Goal: Find specific page/section: Find specific page/section

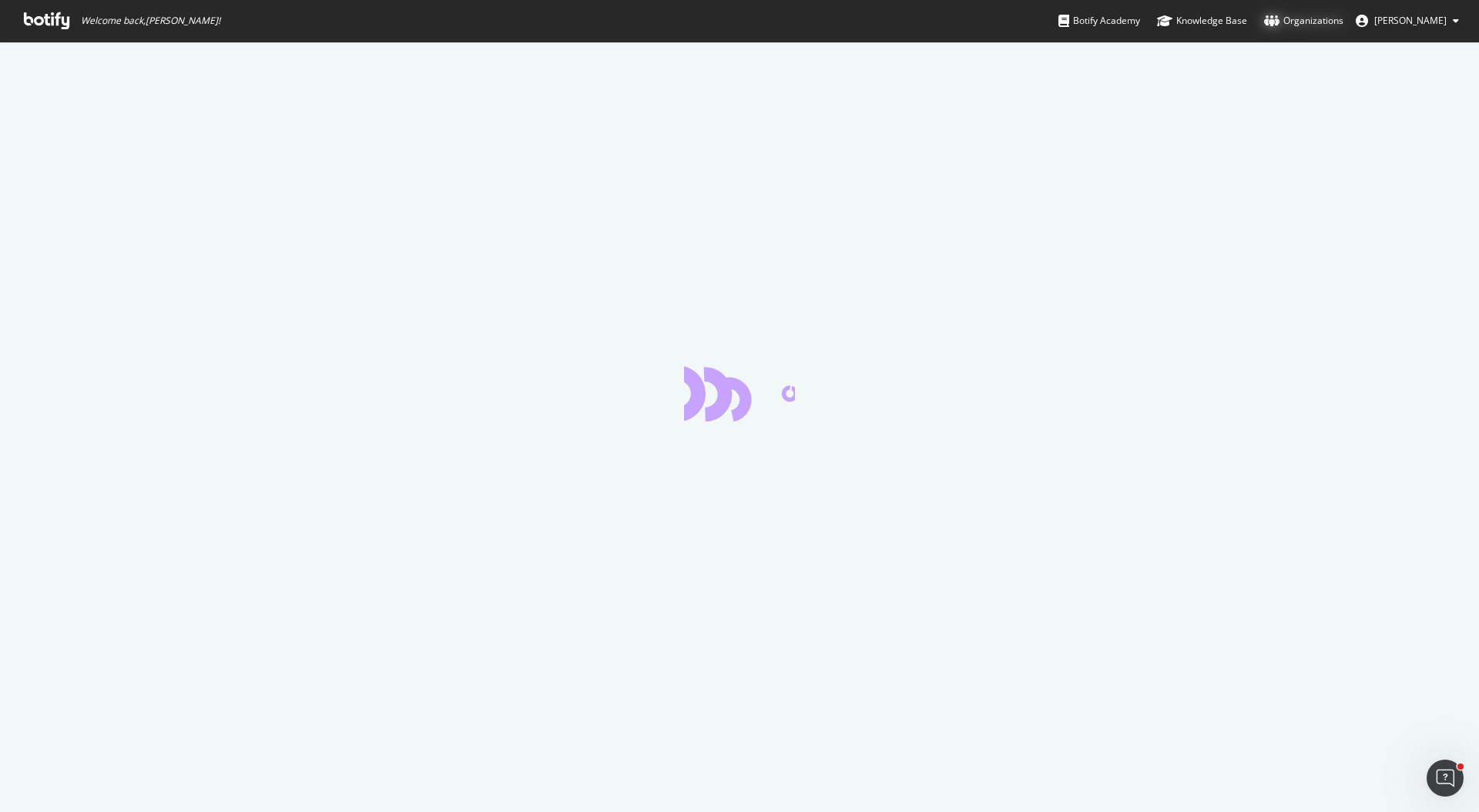
click at [1335, 23] on div "Organizations" at bounding box center [1305, 20] width 80 height 15
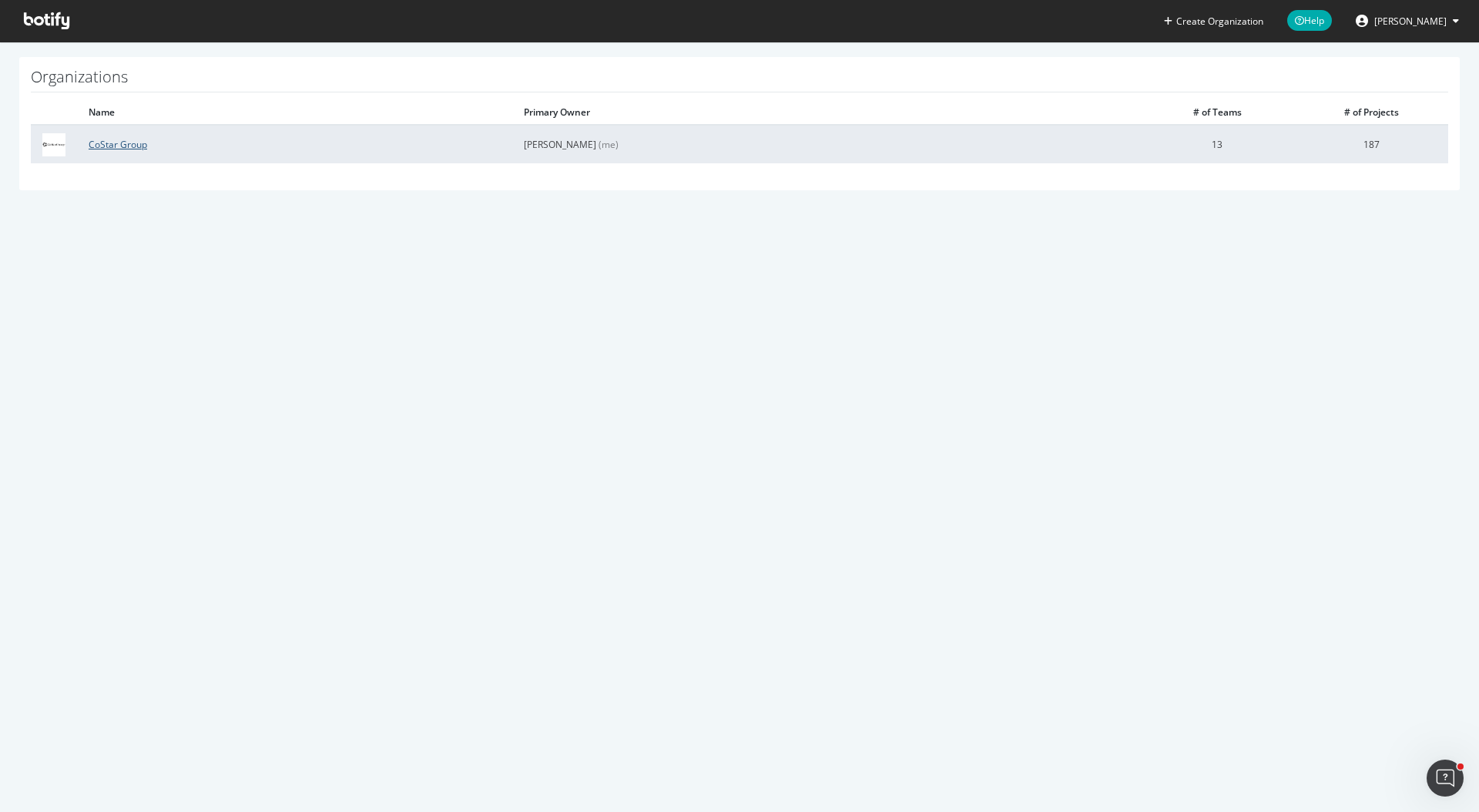
click at [124, 147] on link "CoStar Group" at bounding box center [118, 143] width 59 height 13
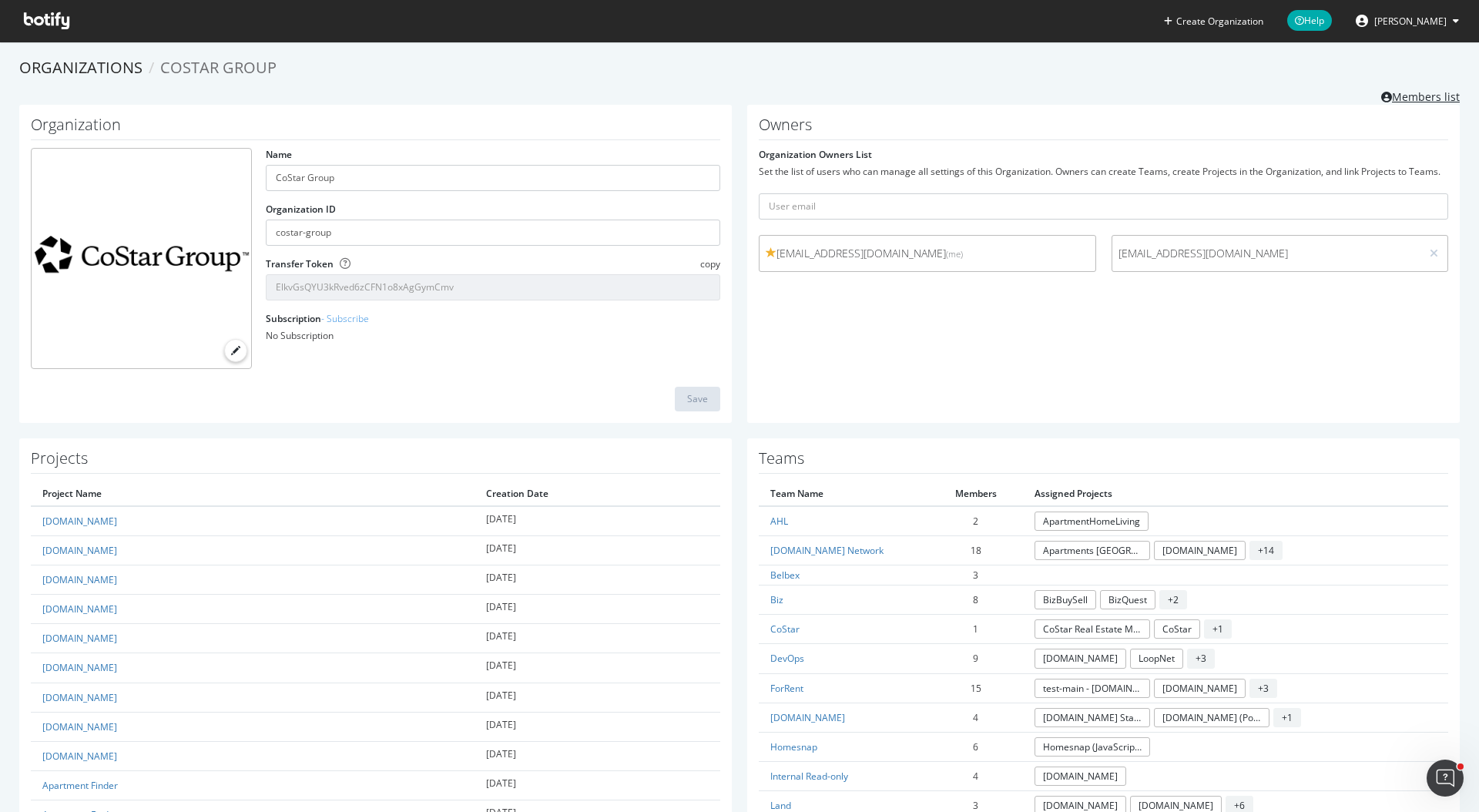
click at [1417, 102] on link "Members list" at bounding box center [1420, 95] width 79 height 19
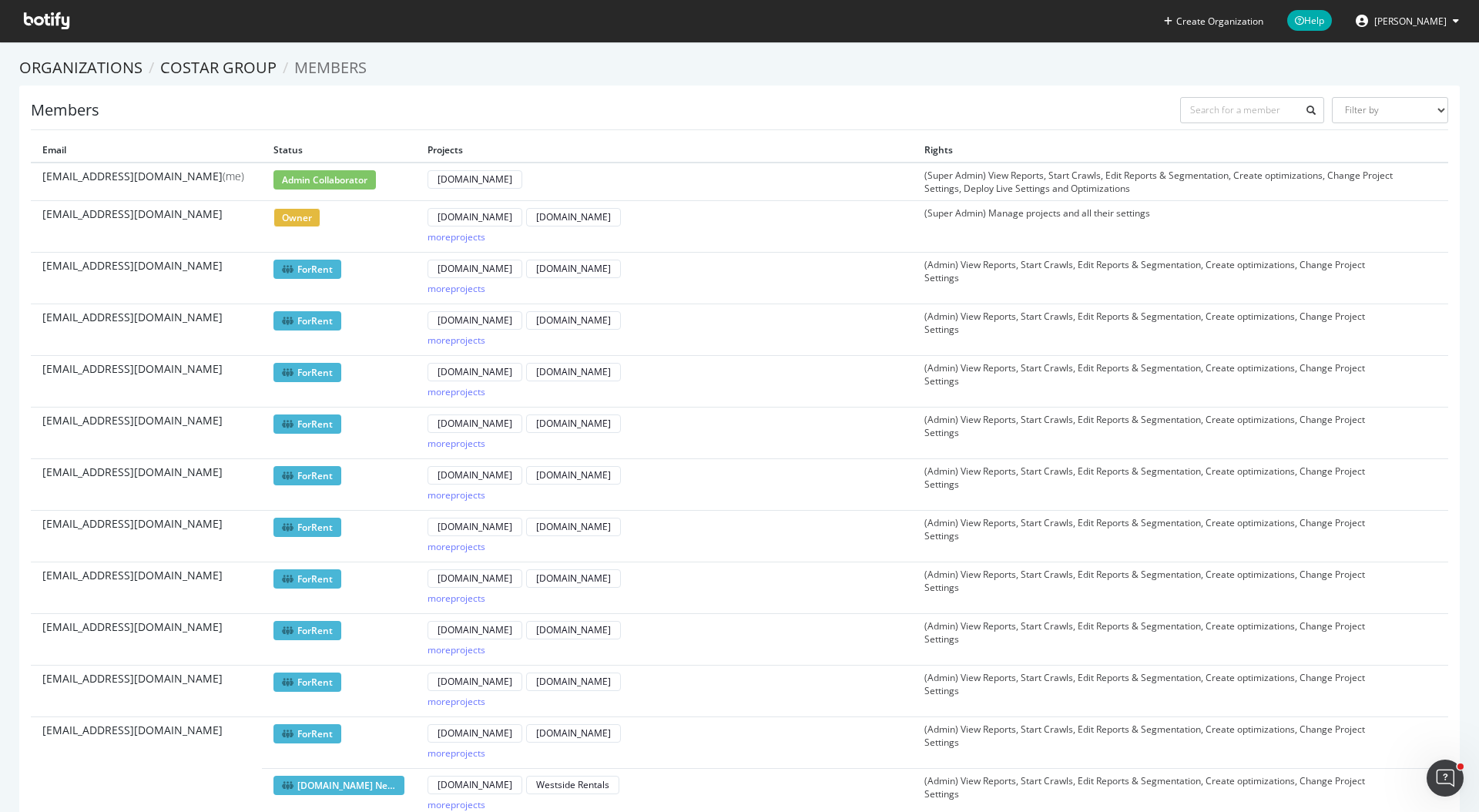
click at [506, 107] on div "Members Filter by Primary Owner Owner Member Admin Collaborator Guest Collabora…" at bounding box center [740, 113] width 1417 height 33
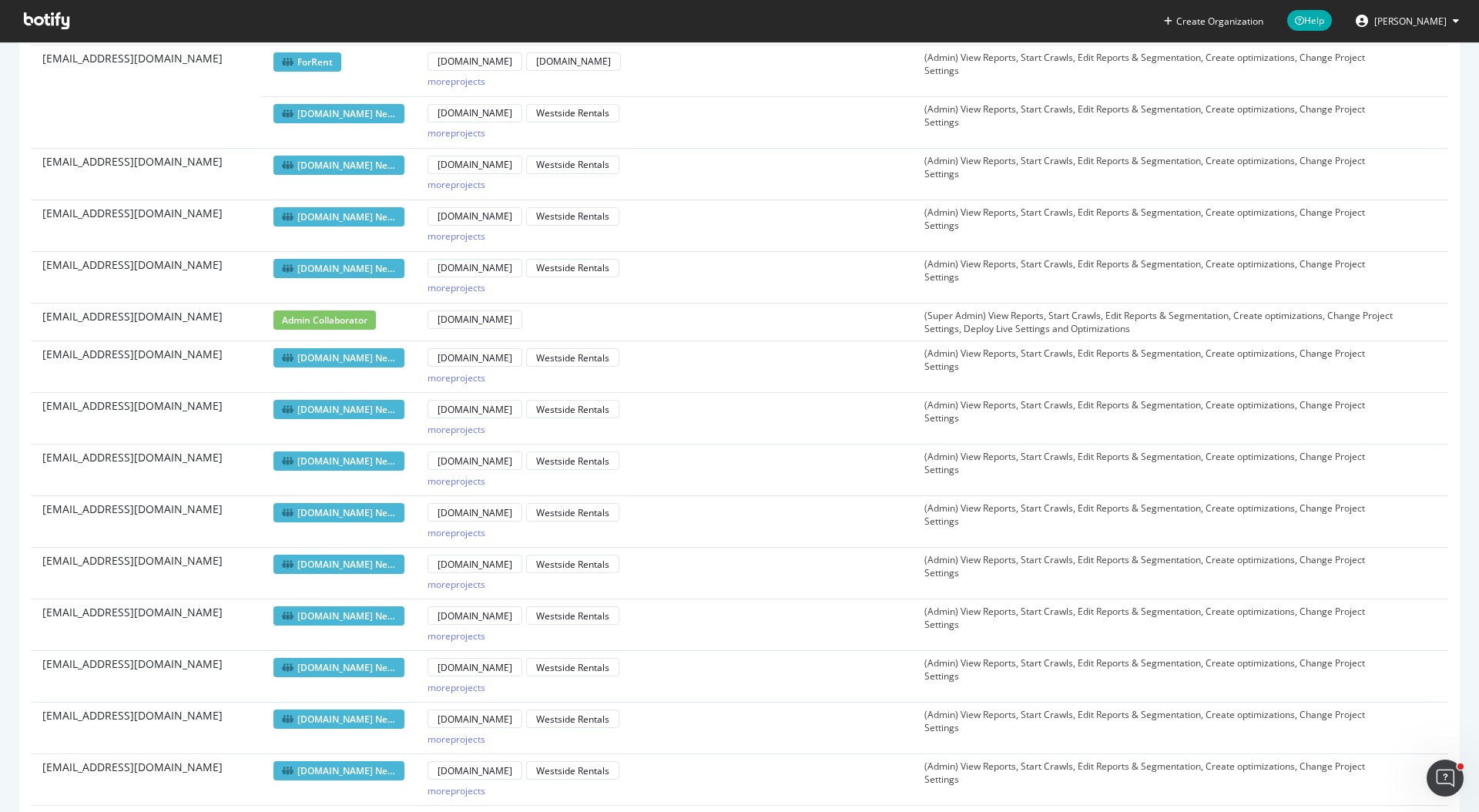
click at [92, 406] on span "zwang1@costar.com" at bounding box center [133, 406] width 180 height 15
click at [61, 406] on span "zwang1@costar.com" at bounding box center [133, 406] width 180 height 15
click at [91, 405] on span "zwang1@costar.com" at bounding box center [133, 406] width 180 height 15
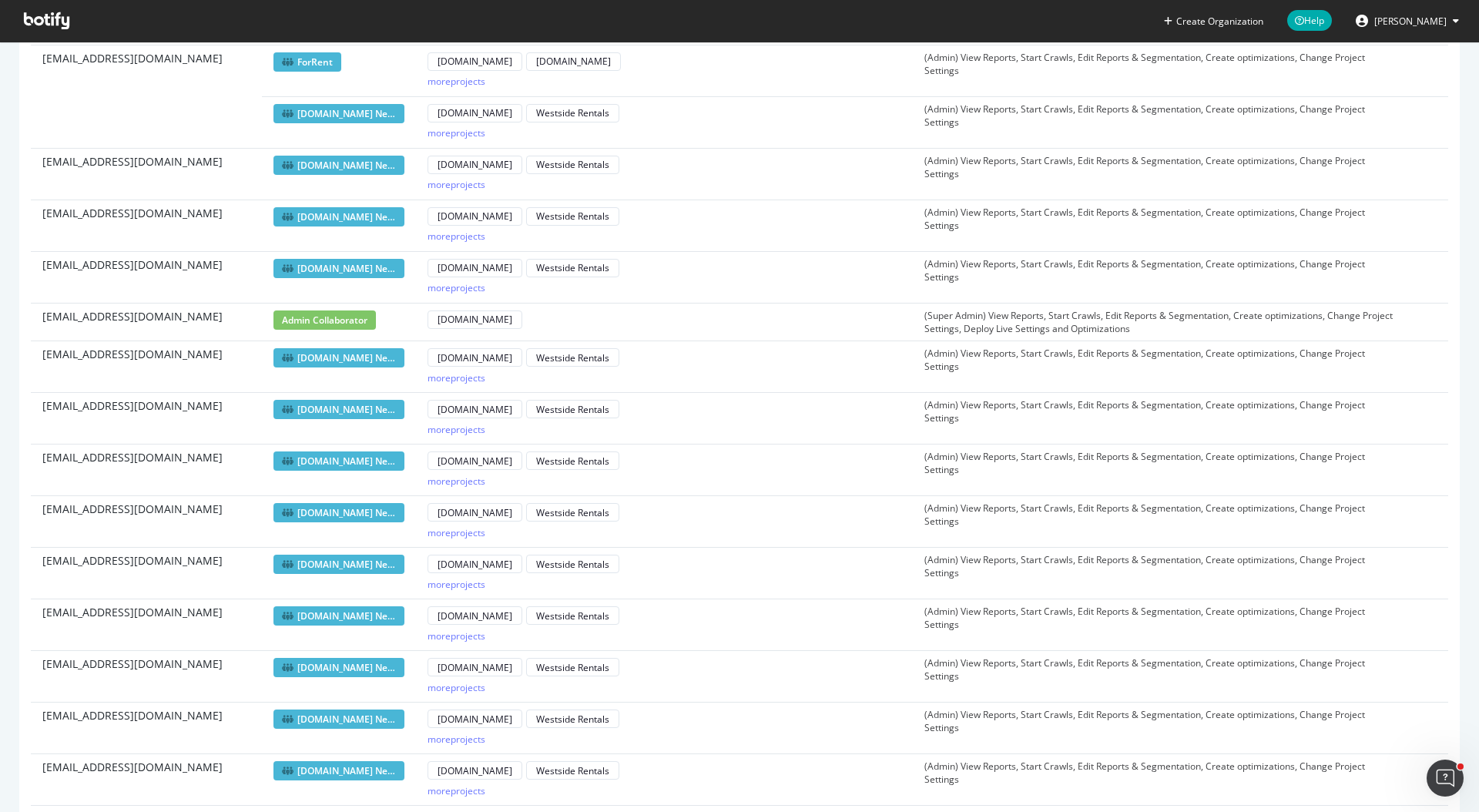
click at [152, 437] on td "zwang1@costar.com" at bounding box center [147, 418] width 231 height 52
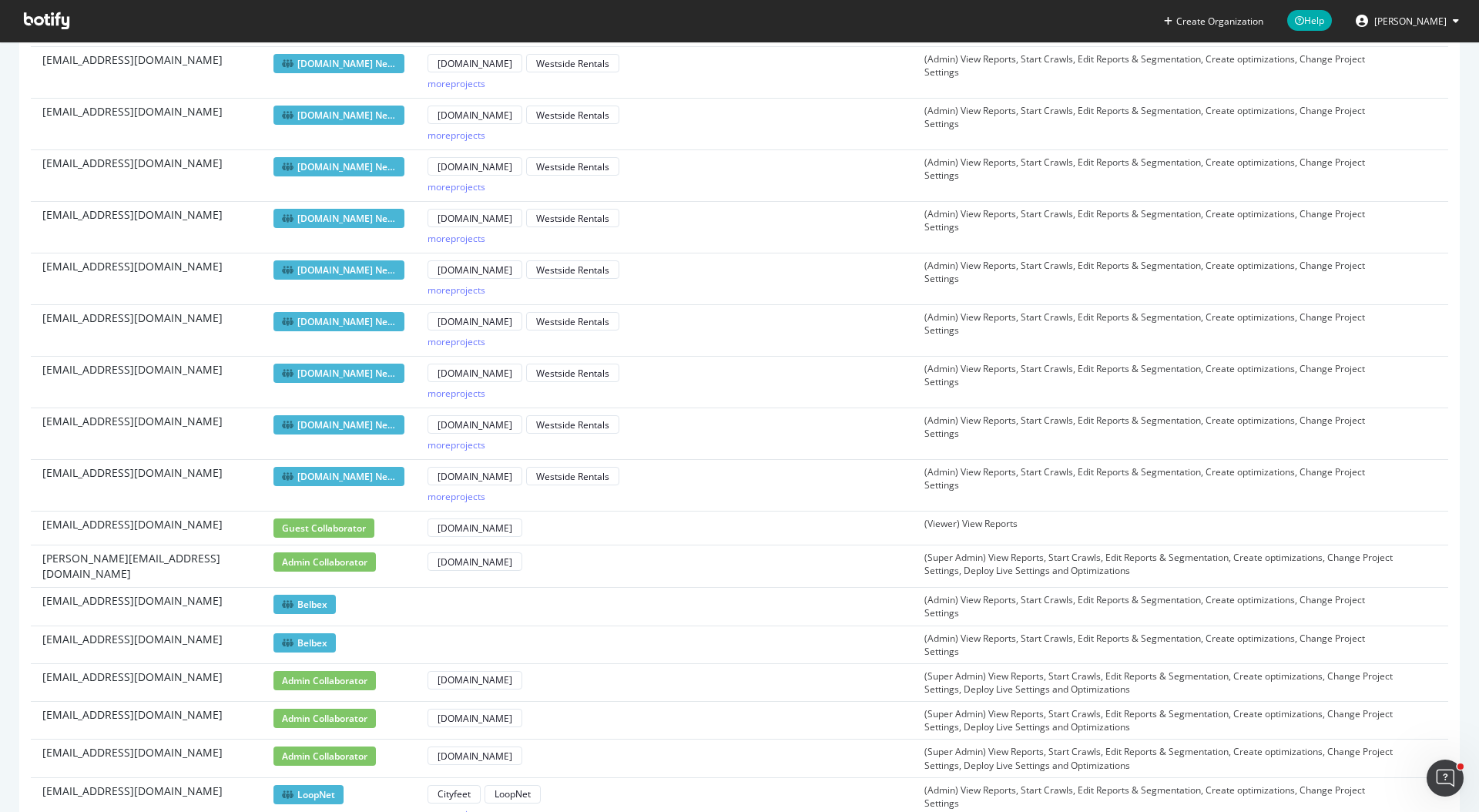
scroll to position [1403, 0]
